Goal: Transaction & Acquisition: Book appointment/travel/reservation

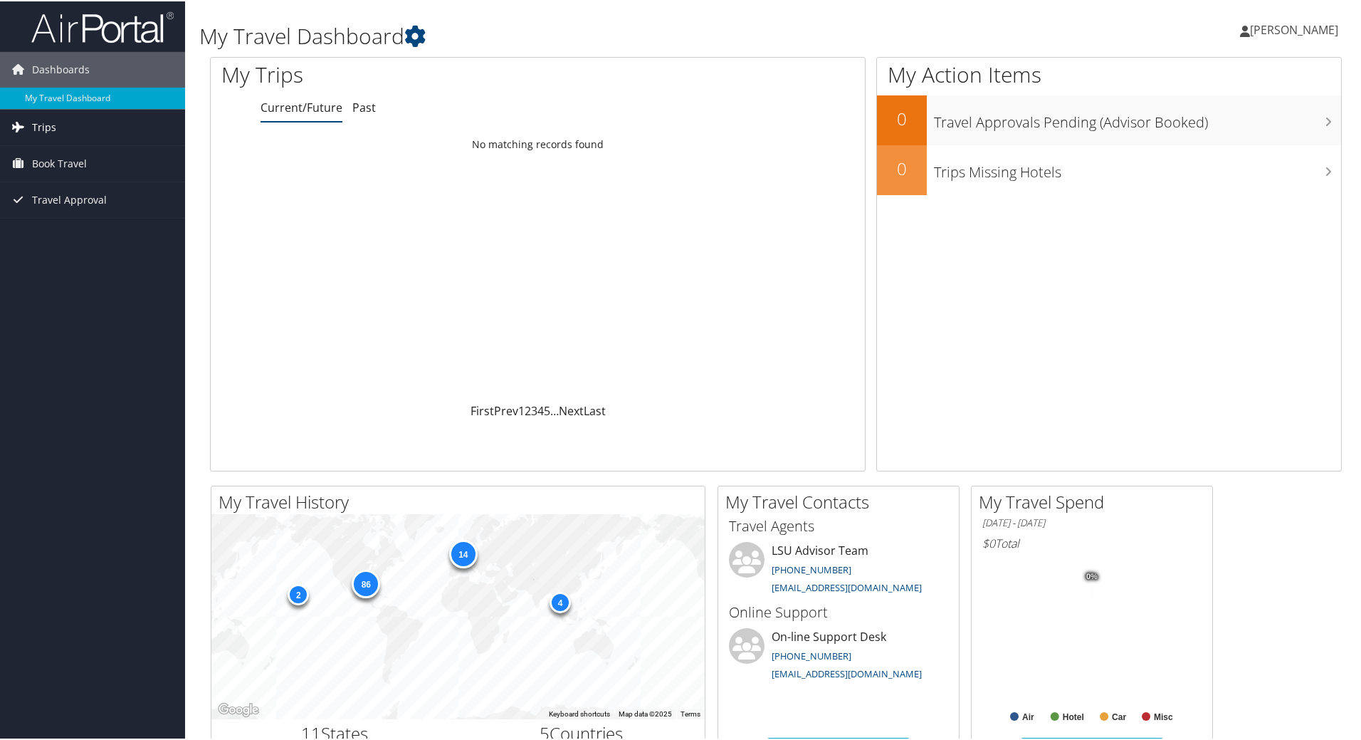
click at [43, 116] on span "Trips" at bounding box center [44, 126] width 24 height 36
click at [104, 150] on link "Current/Future Trips" at bounding box center [92, 154] width 185 height 21
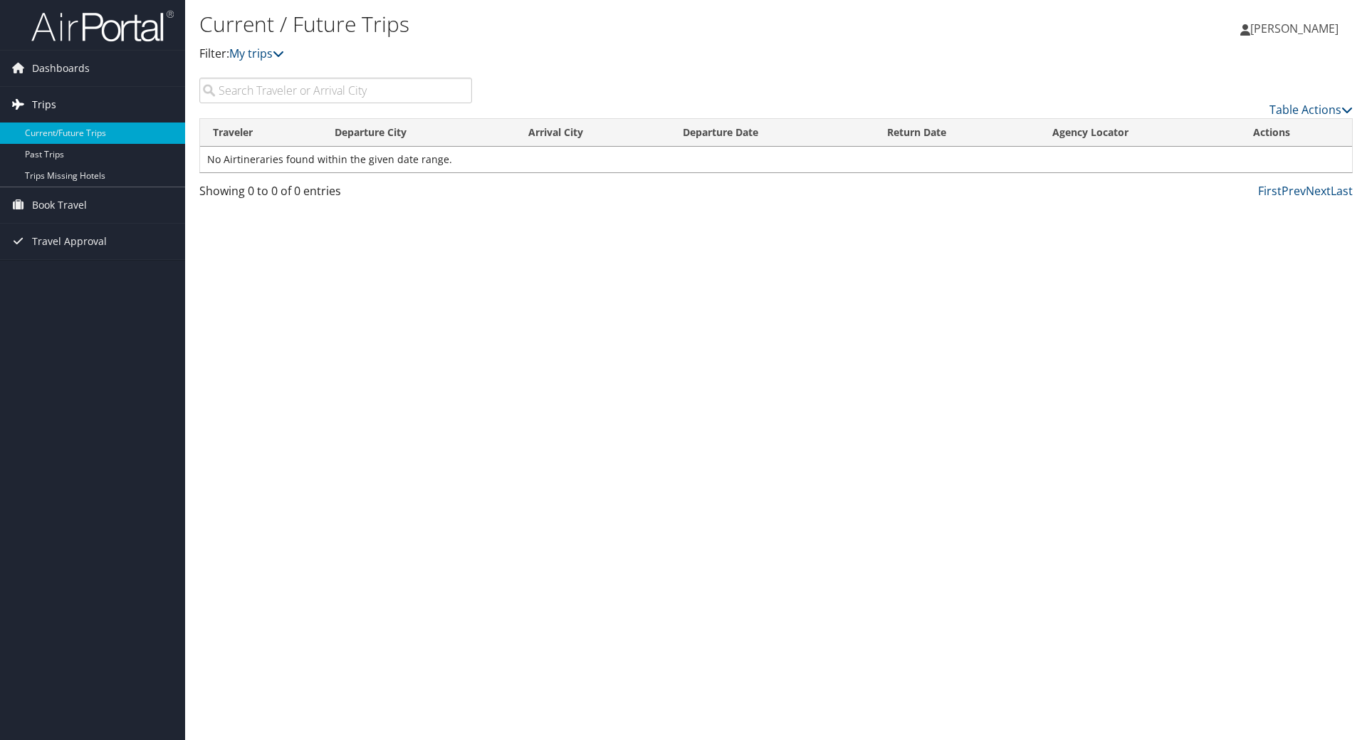
click at [53, 98] on span "Trips" at bounding box center [44, 105] width 24 height 36
click at [311, 95] on input "search" at bounding box center [335, 91] width 273 height 26
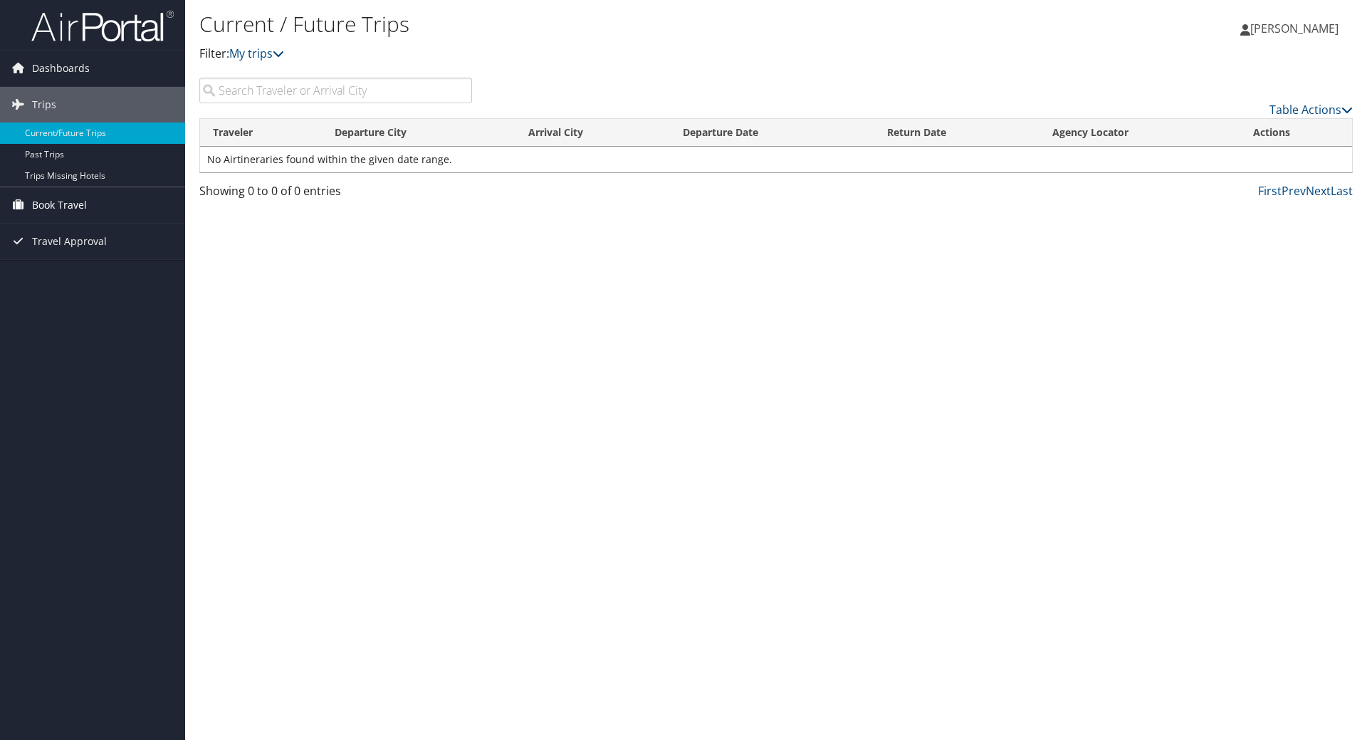
click at [73, 204] on span "Book Travel" at bounding box center [59, 205] width 55 height 36
click at [74, 229] on link "Approval Request (Beta)" at bounding box center [92, 233] width 185 height 21
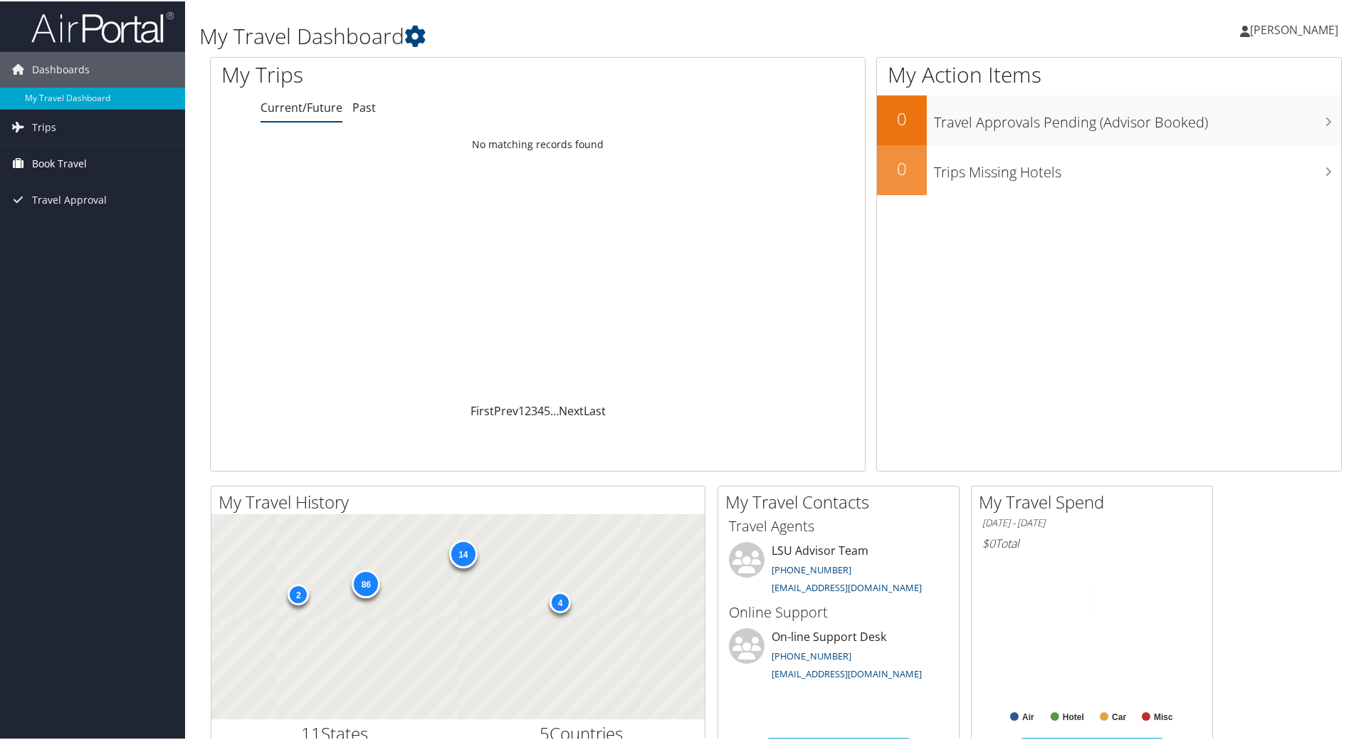
click at [66, 163] on span "Book Travel" at bounding box center [59, 163] width 55 height 36
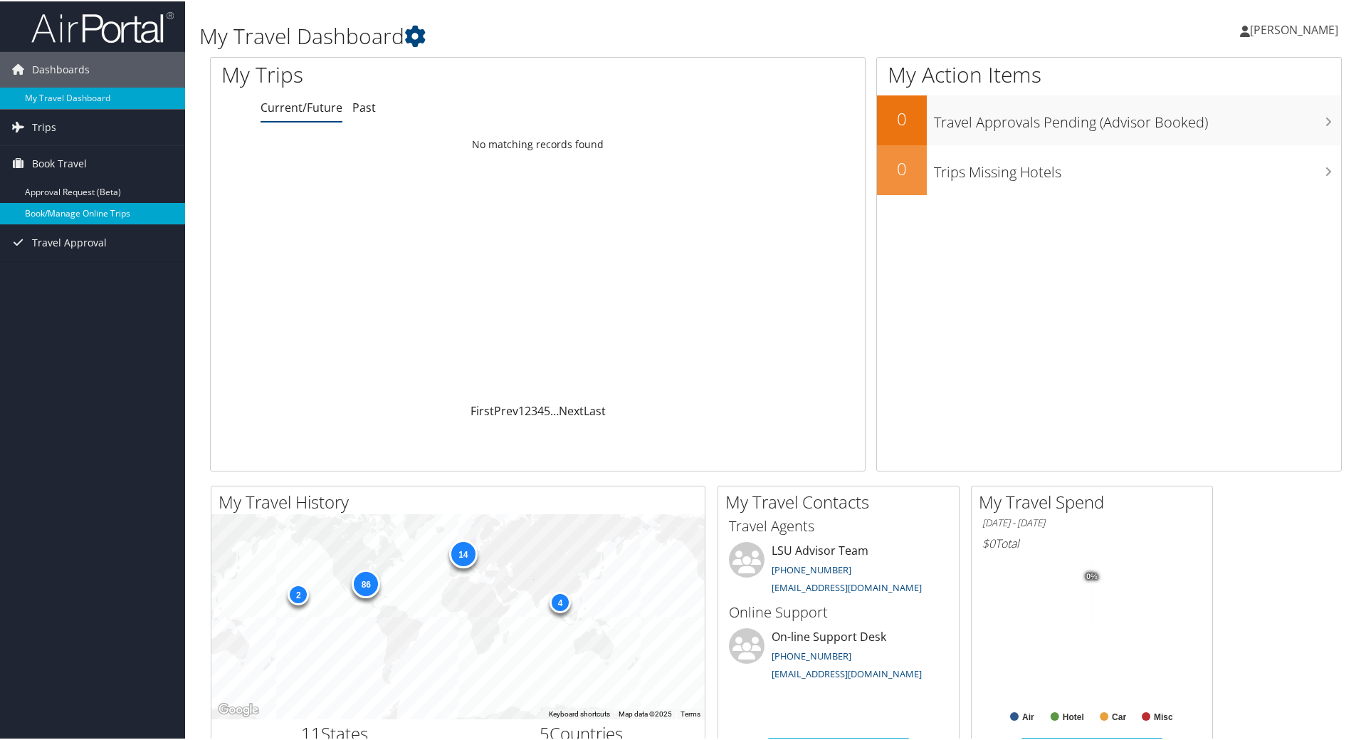
click at [72, 212] on link "Book/Manage Online Trips" at bounding box center [92, 211] width 185 height 21
